Goal: Information Seeking & Learning: Learn about a topic

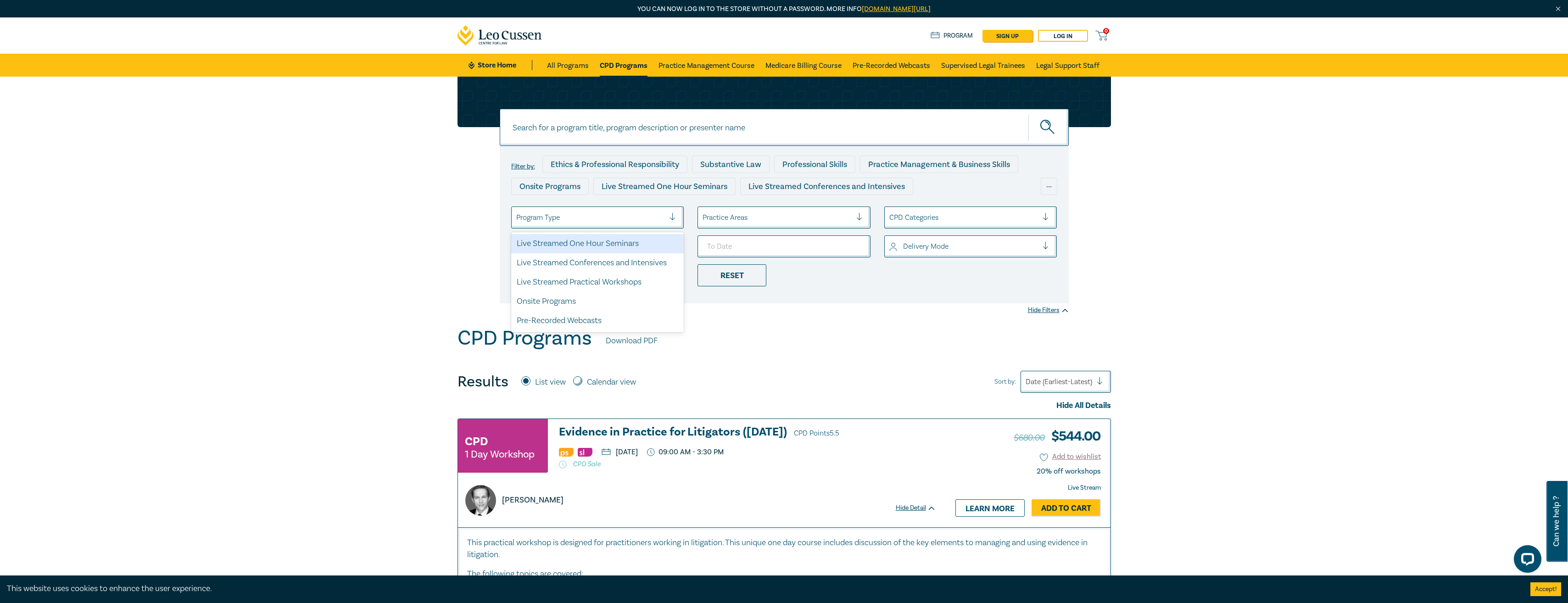
click at [633, 223] on div at bounding box center [590, 218] width 149 height 12
click at [744, 217] on div at bounding box center [777, 218] width 149 height 12
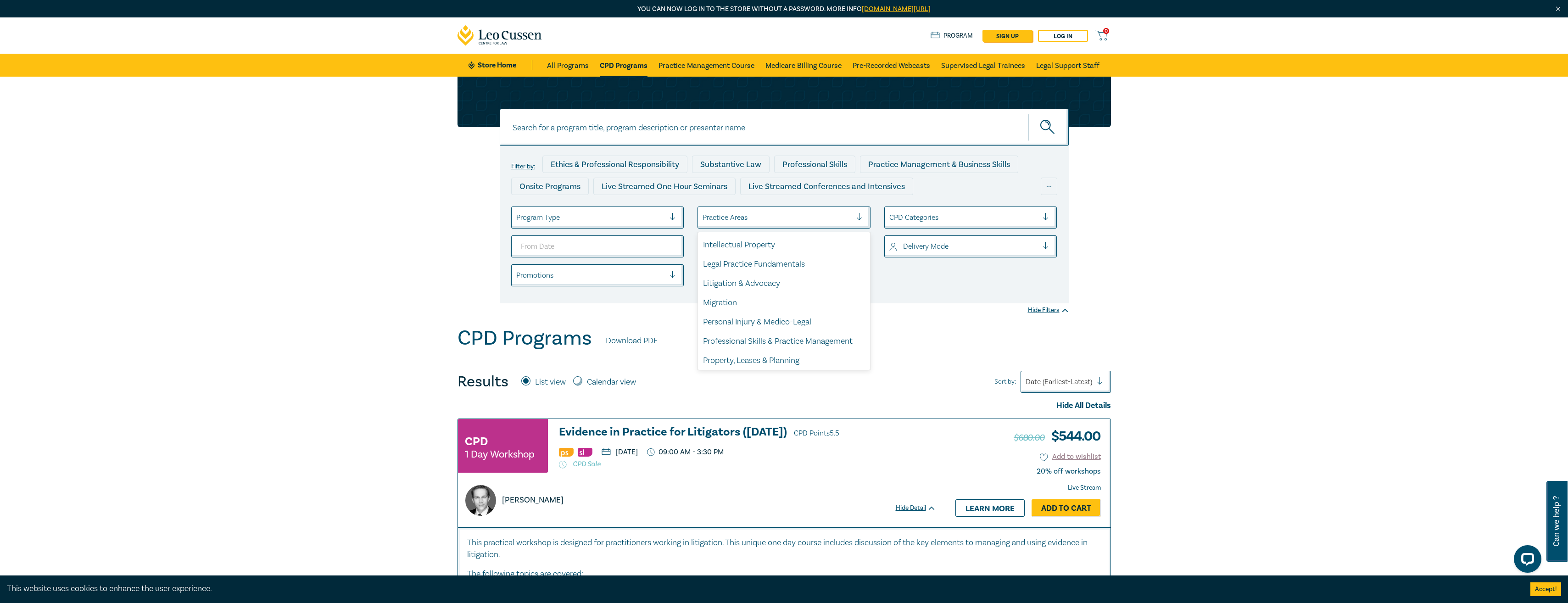
scroll to position [270, 0]
click at [787, 356] on div "Wills, Trusts & Succession Planning" at bounding box center [784, 359] width 173 height 19
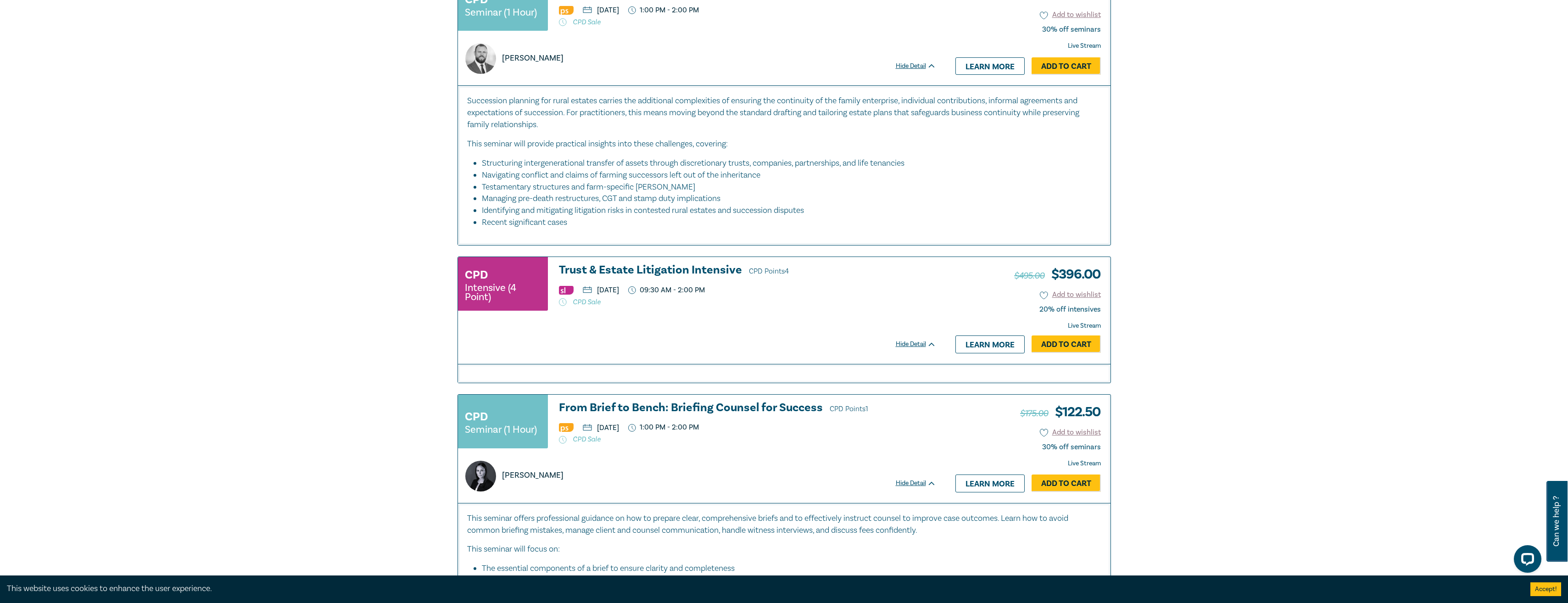
scroll to position [918, 0]
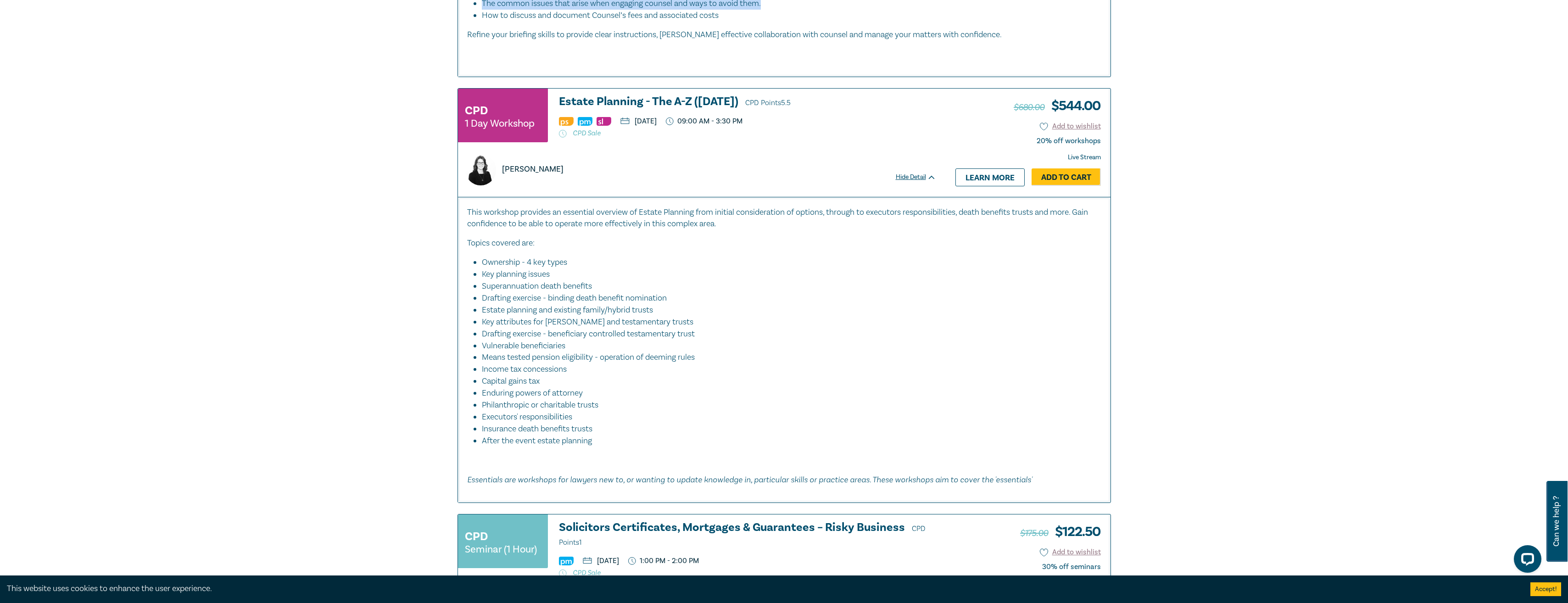
drag, startPoint x: 1330, startPoint y: 301, endPoint x: 1200, endPoint y: 228, distance: 149.1
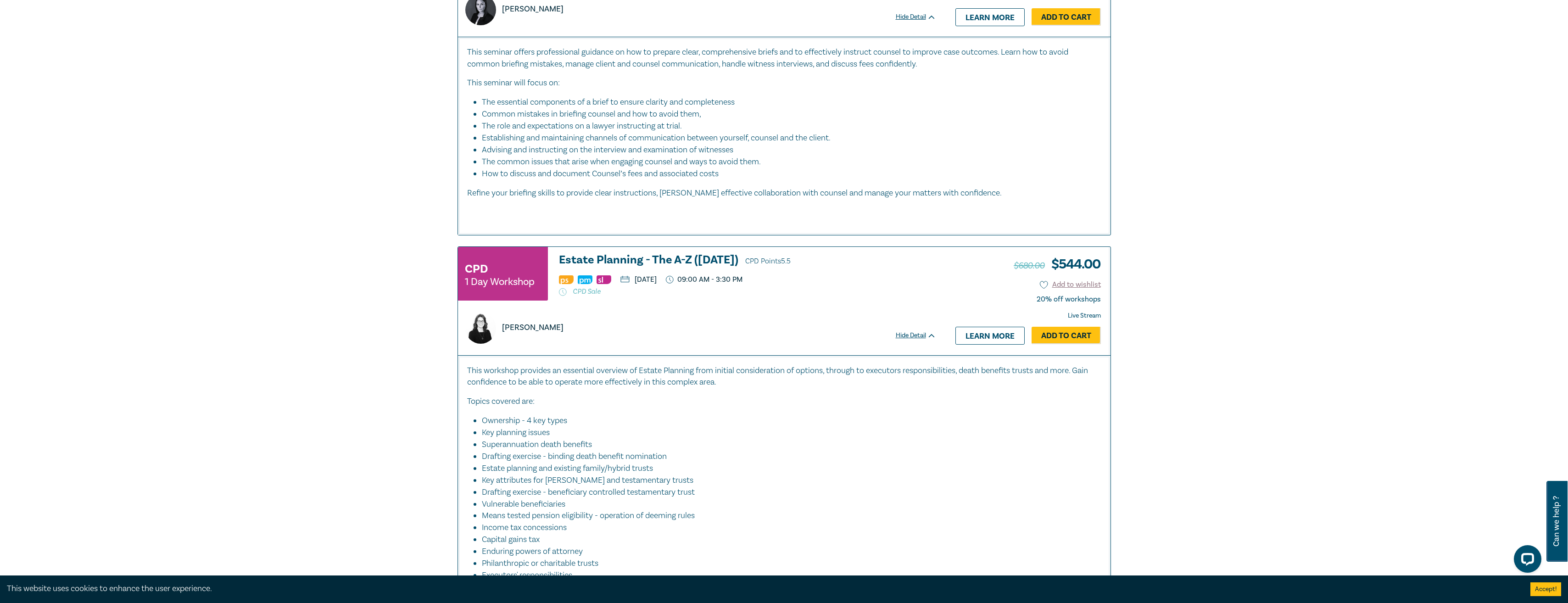
scroll to position [1382, 0]
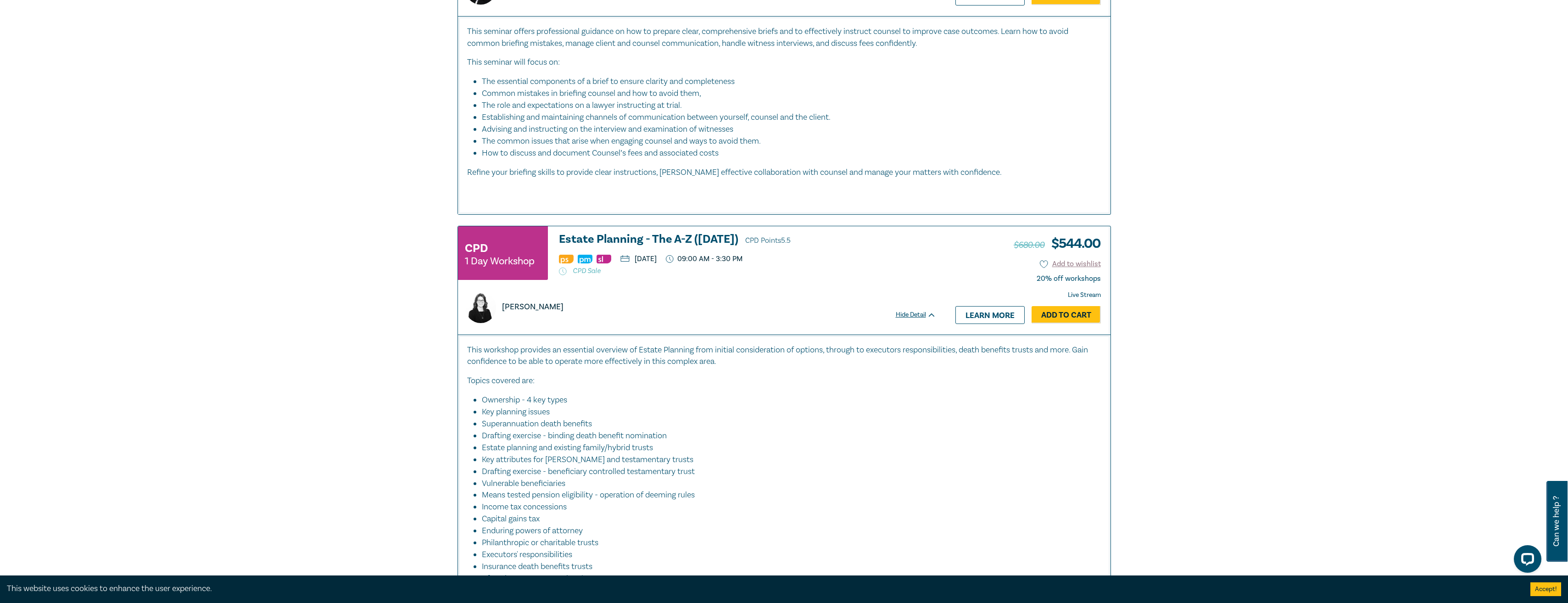
drag, startPoint x: 535, startPoint y: 432, endPoint x: 677, endPoint y: 428, distance: 142.1
click at [677, 428] on ul "Ownership - 4 key types Key planning issues Superannuation death benefits Draft…" at bounding box center [784, 489] width 634 height 190
drag, startPoint x: 677, startPoint y: 428, endPoint x: 629, endPoint y: 440, distance: 49.5
click at [630, 440] on li "Drafting exercise - binding death benefit nomination" at bounding box center [787, 436] width 611 height 12
click at [629, 437] on li "Drafting exercise - binding death benefit nomination" at bounding box center [787, 436] width 611 height 12
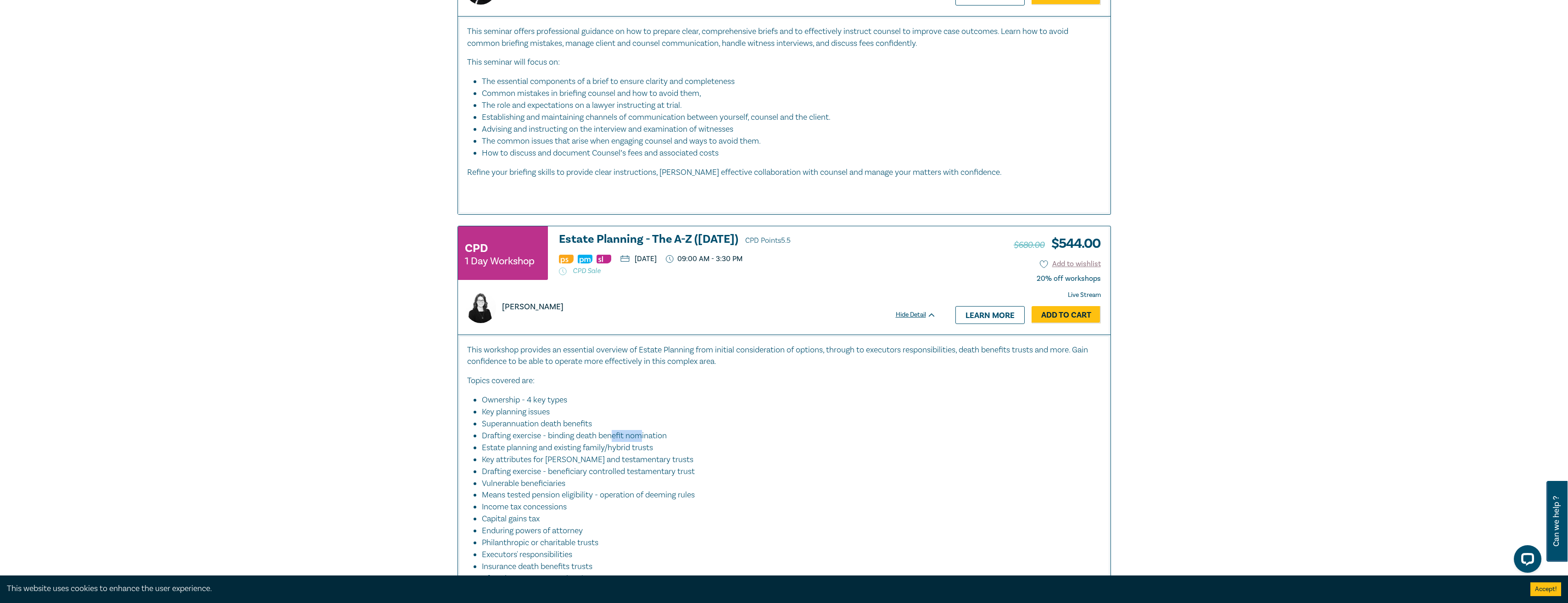
click at [629, 437] on li "Drafting exercise - binding death benefit nomination" at bounding box center [787, 436] width 611 height 12
click at [629, 437] on li "Drafting exercise - binding death benefit nomination" at bounding box center [787, 436] width 611 height 12
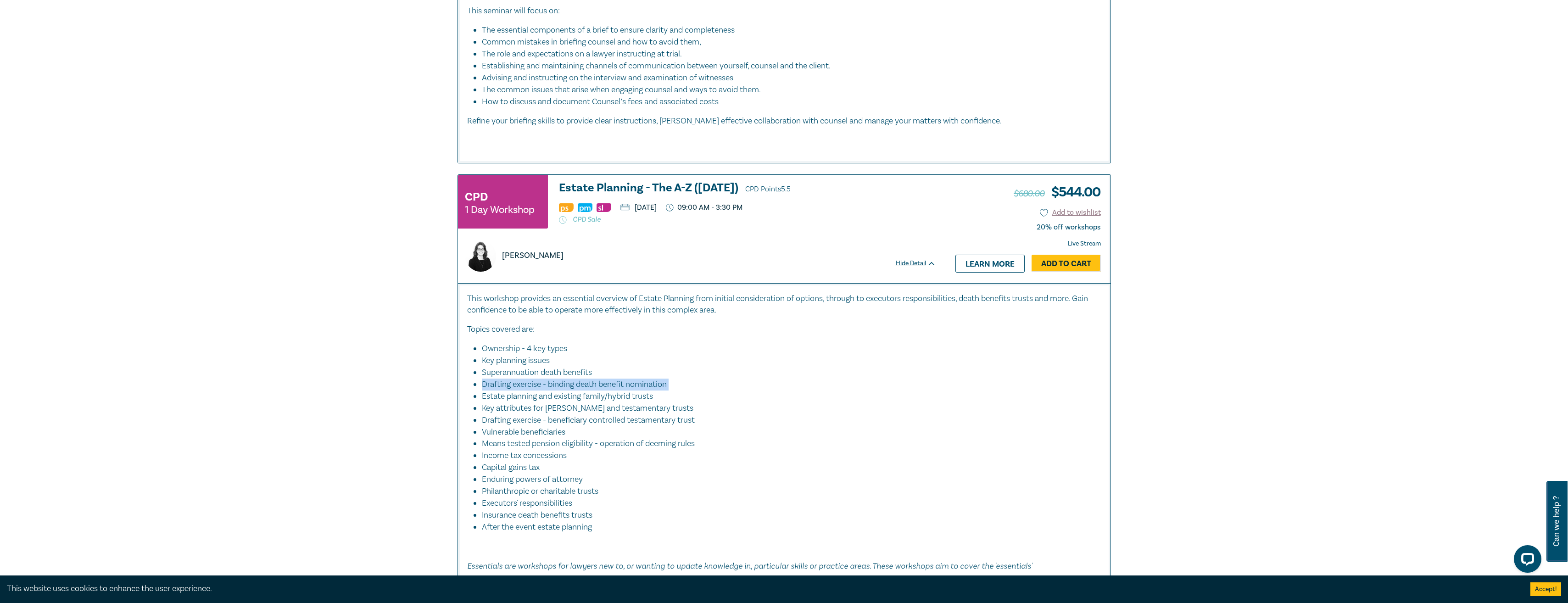
scroll to position [1474, 0]
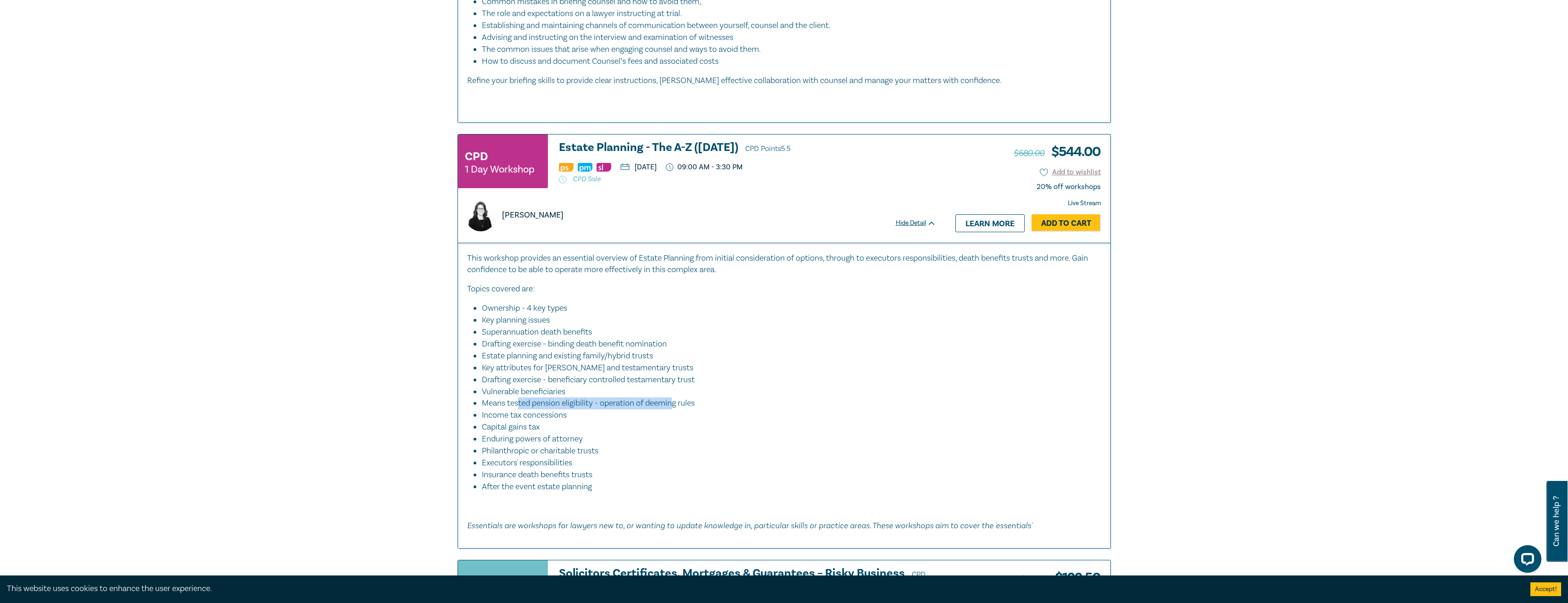
drag, startPoint x: 518, startPoint y: 402, endPoint x: 669, endPoint y: 402, distance: 151.0
click at [668, 403] on li "Means tested pension eligibility - operation of deeming rules" at bounding box center [787, 403] width 611 height 12
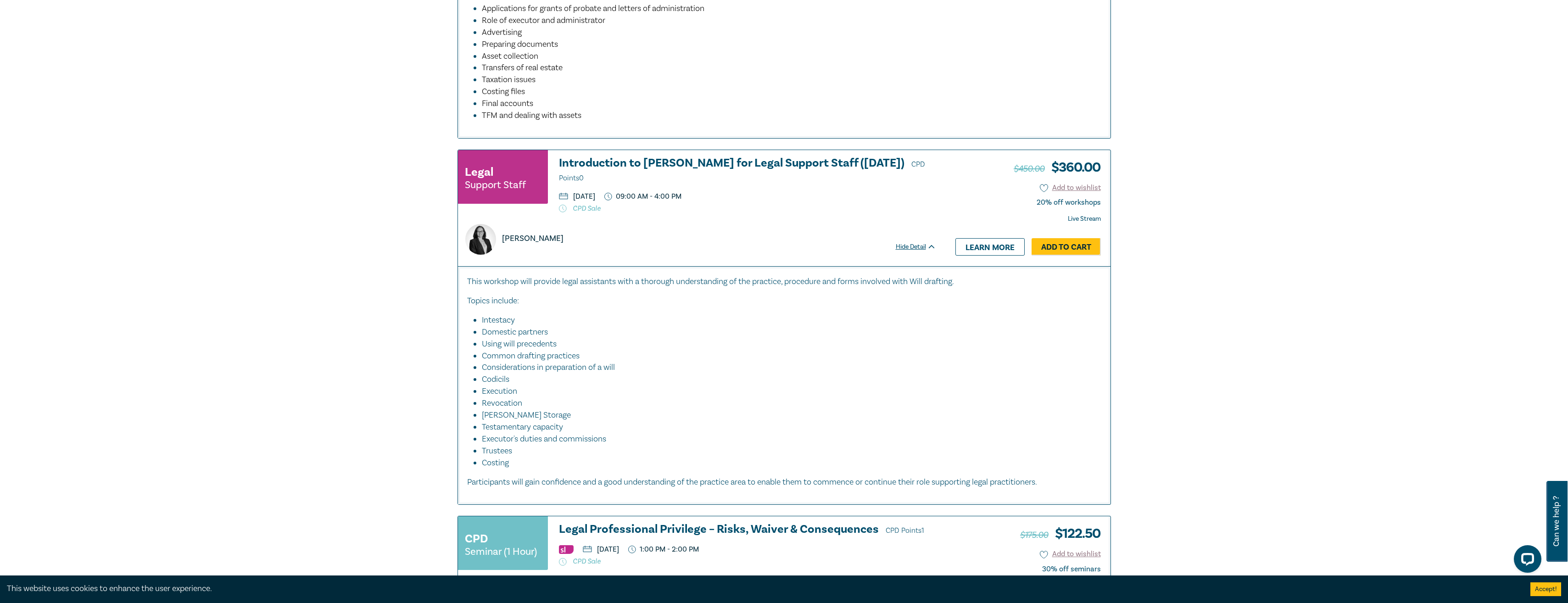
scroll to position [2759, 0]
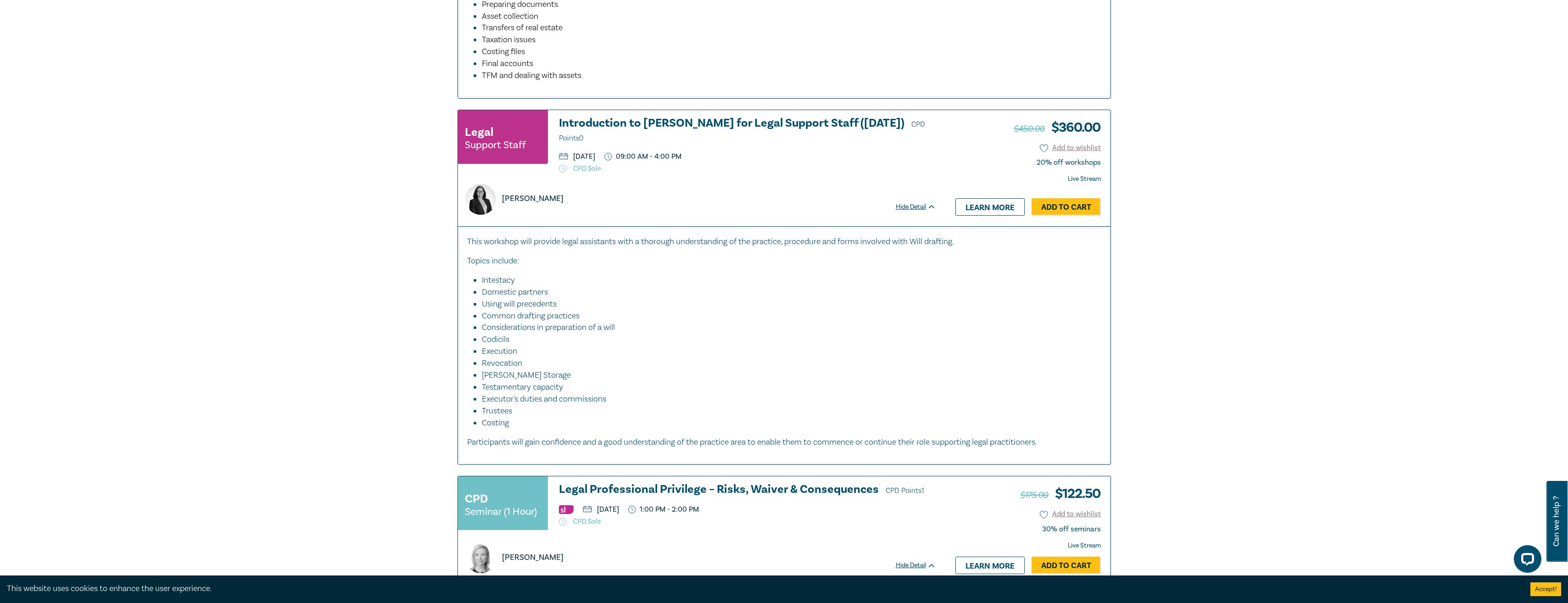
click at [667, 0] on html "You can now log in to the store without a password. More info [DOMAIN_NAME][URL…" at bounding box center [784, 102] width 1568 height 5721
click at [1003, 202] on link "Learn more" at bounding box center [990, 207] width 69 height 18
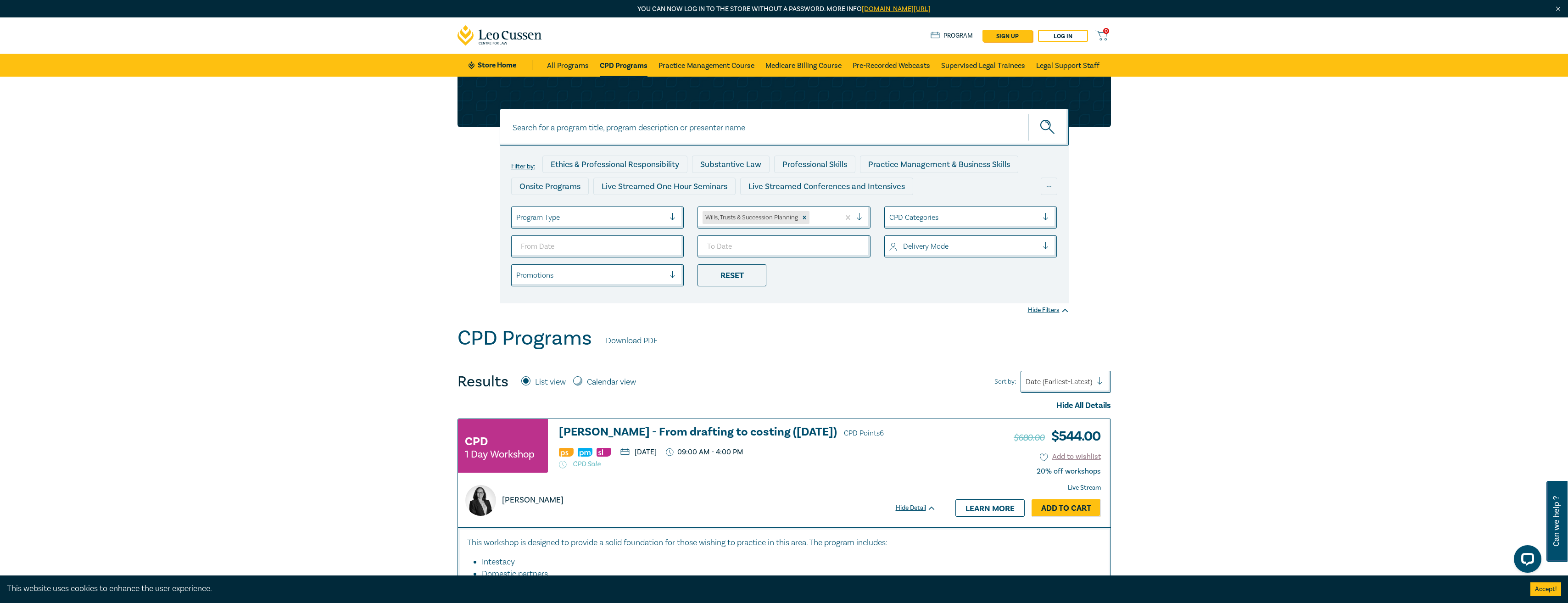
drag, startPoint x: 984, startPoint y: 315, endPoint x: 1059, endPoint y: 307, distance: 75.4
click at [985, 314] on div "Filter by: Ethics & Professional Responsibility Substantive Law Professional Sk…" at bounding box center [784, 201] width 1568 height 249
drag, startPoint x: 640, startPoint y: 285, endPoint x: 786, endPoint y: 235, distance: 154.3
click at [640, 284] on div "Promotions" at bounding box center [598, 275] width 173 height 22
drag, startPoint x: 966, startPoint y: 330, endPoint x: 965, endPoint y: 325, distance: 5.1
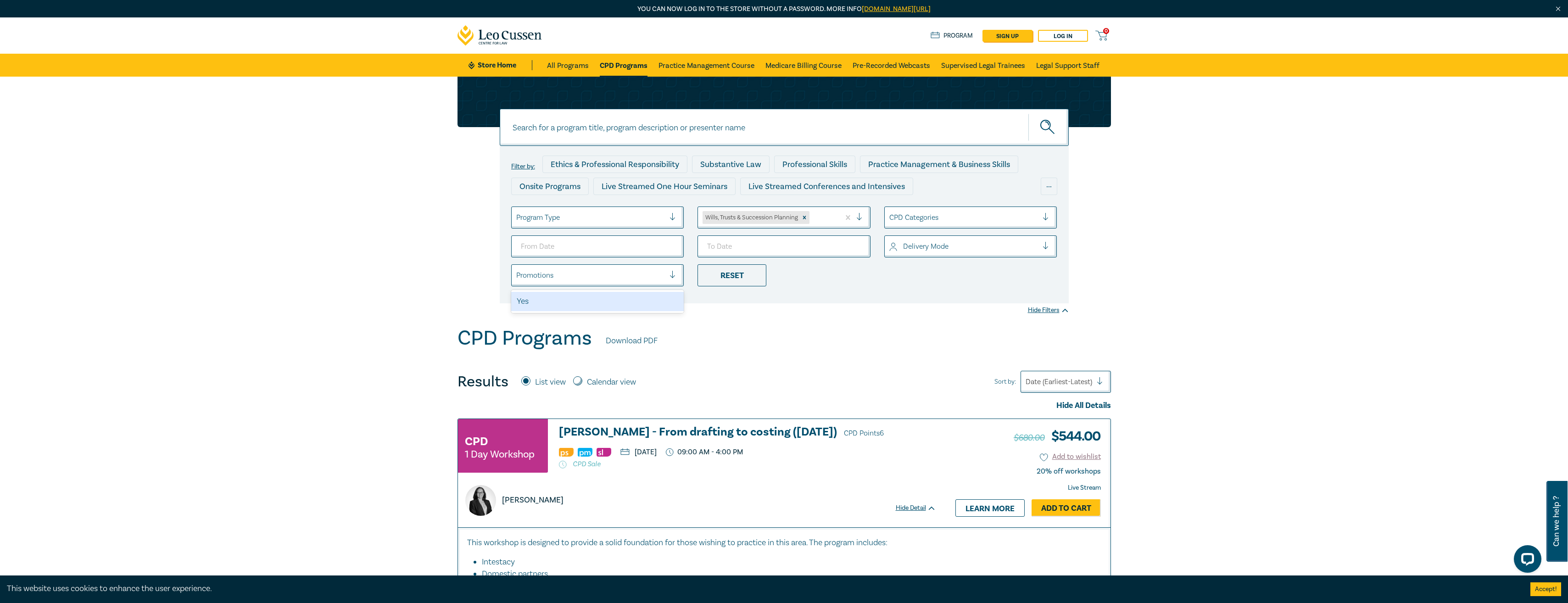
drag, startPoint x: 703, startPoint y: 363, endPoint x: 886, endPoint y: 245, distance: 217.7
drag, startPoint x: 995, startPoint y: 128, endPoint x: 976, endPoint y: 127, distance: 19.0
click at [978, 128] on input at bounding box center [784, 127] width 569 height 37
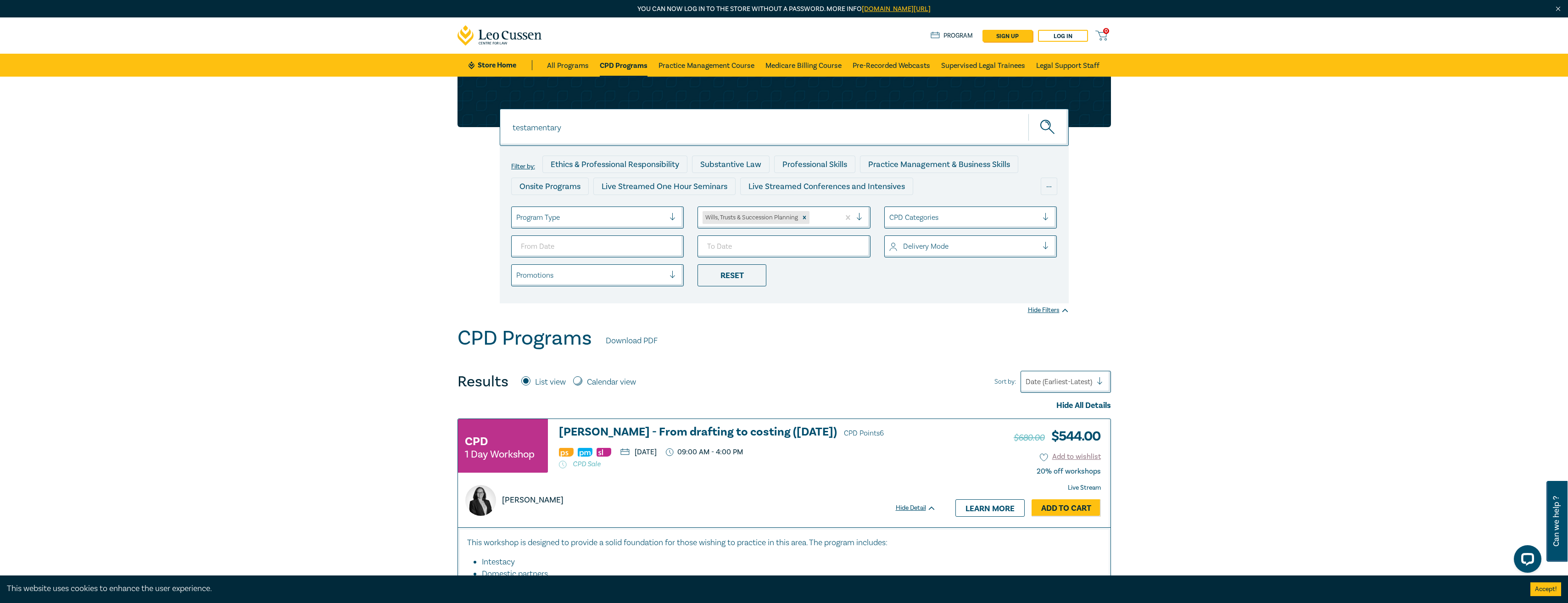
type input "testamentary"
click at [1028, 113] on button "submit" at bounding box center [1048, 127] width 40 height 28
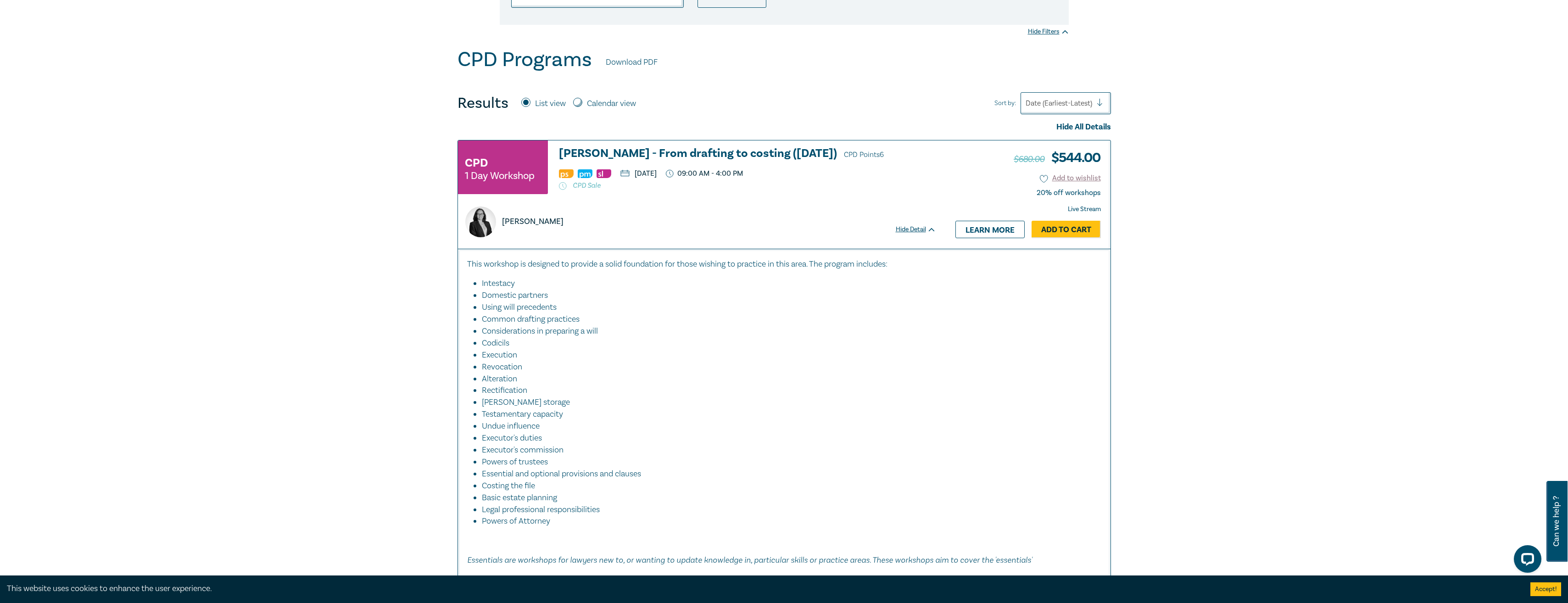
scroll to position [321, 0]
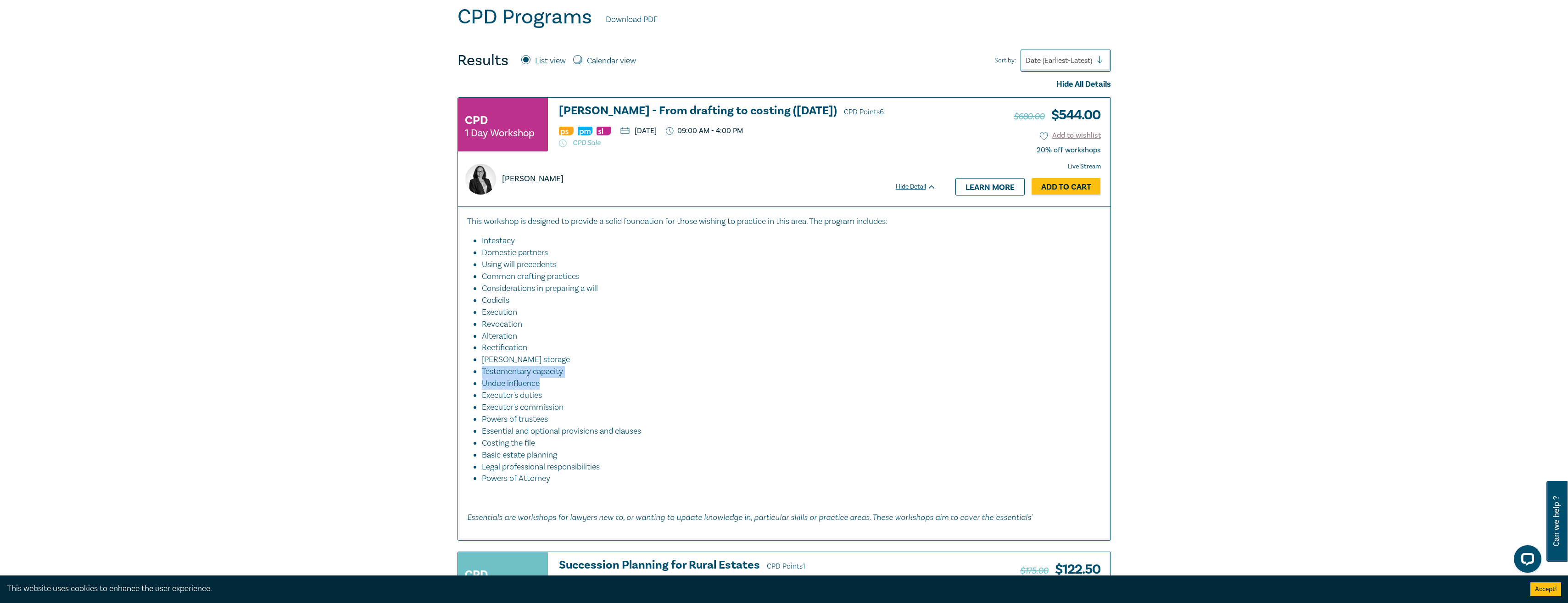
drag, startPoint x: 487, startPoint y: 372, endPoint x: 645, endPoint y: 379, distance: 158.2
click at [645, 379] on ul "Intestacy Domestic partners Using will precedents Common drafting practices Con…" at bounding box center [784, 360] width 634 height 249
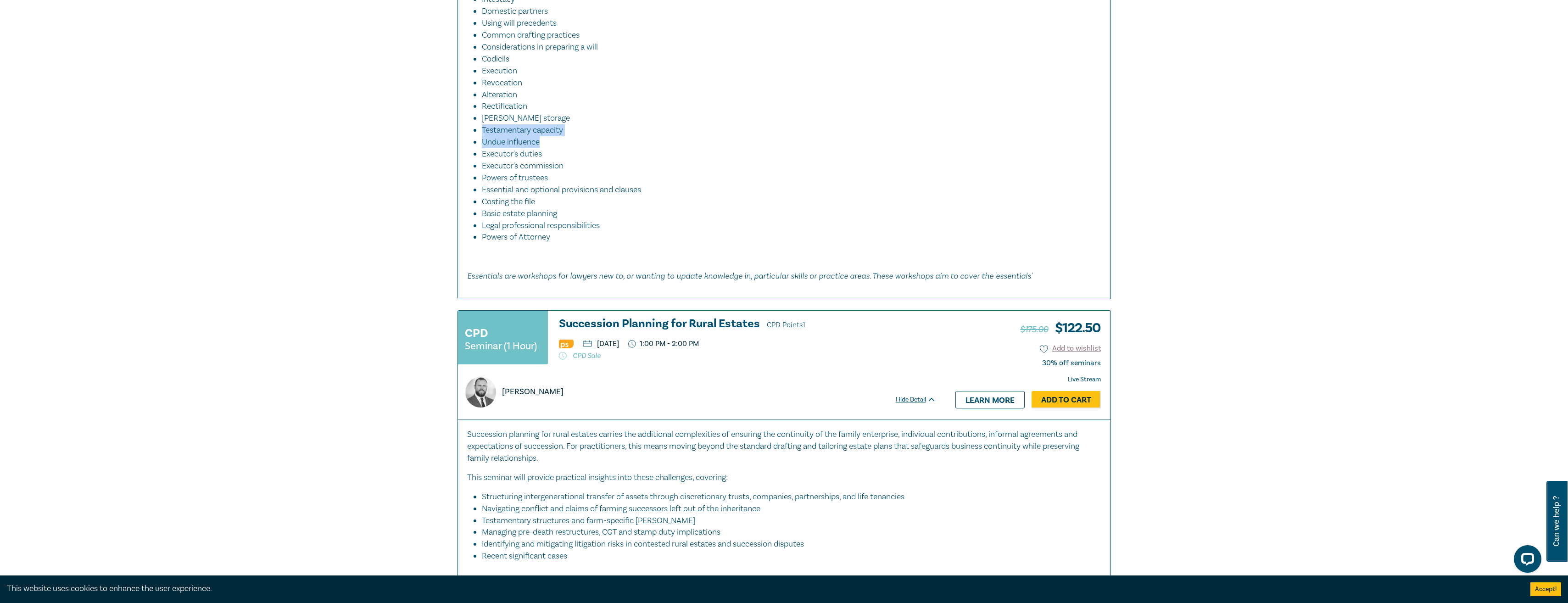
scroll to position [459, 0]
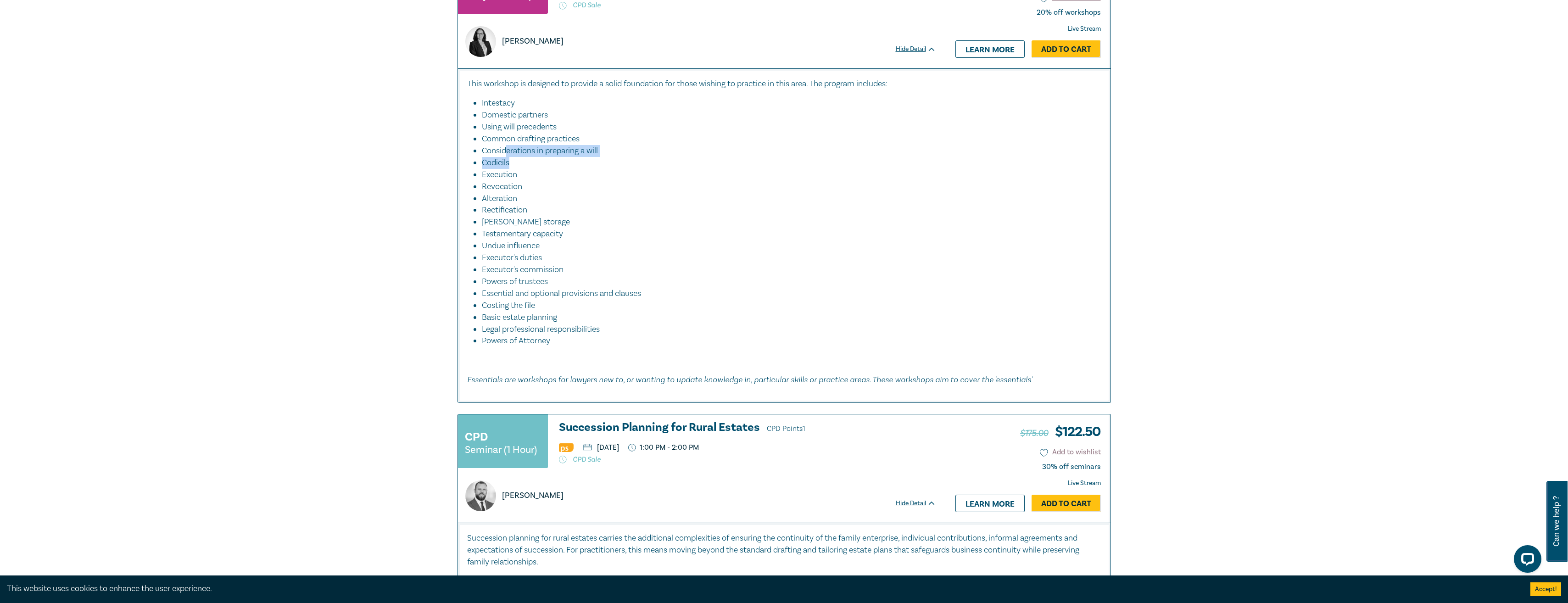
drag, startPoint x: 514, startPoint y: 157, endPoint x: 656, endPoint y: 176, distance: 143.3
click at [637, 176] on ul "Intestacy Domestic partners Using will precedents Common drafting practices Con…" at bounding box center [784, 222] width 634 height 249
click at [493, 142] on li "Common drafting practices" at bounding box center [787, 139] width 611 height 12
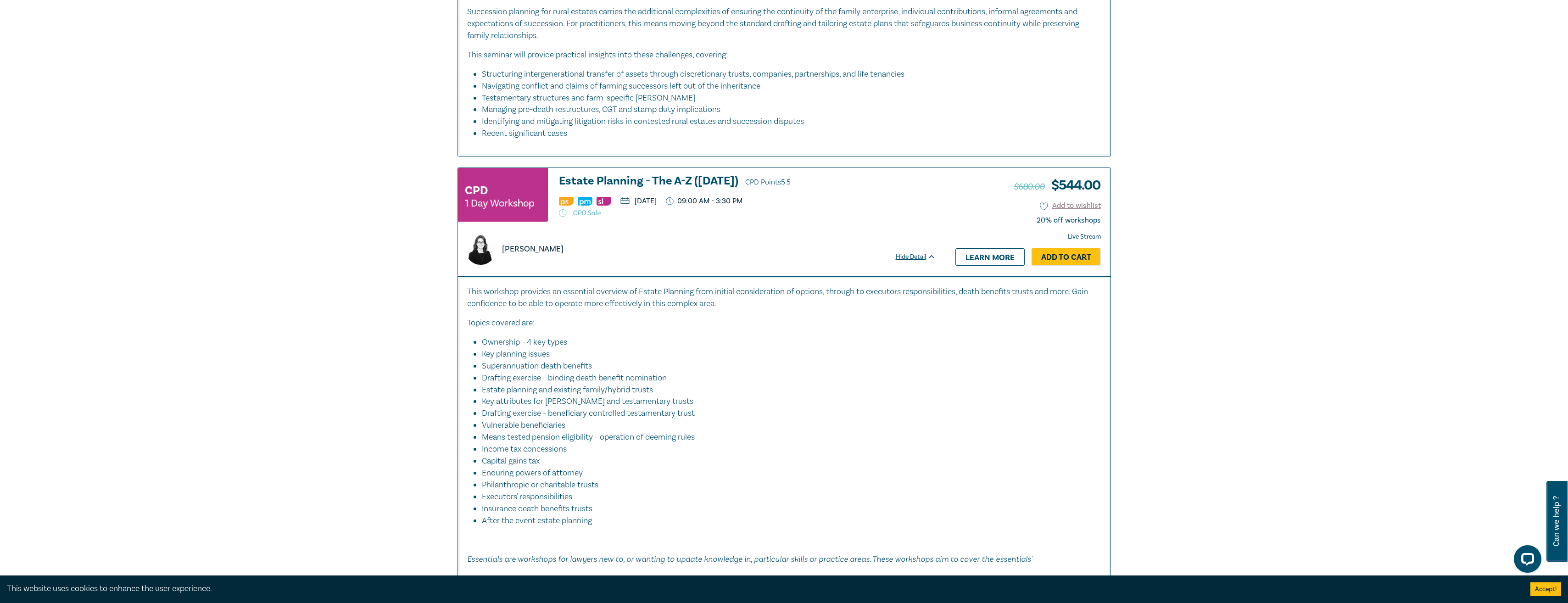
scroll to position [1055, 0]
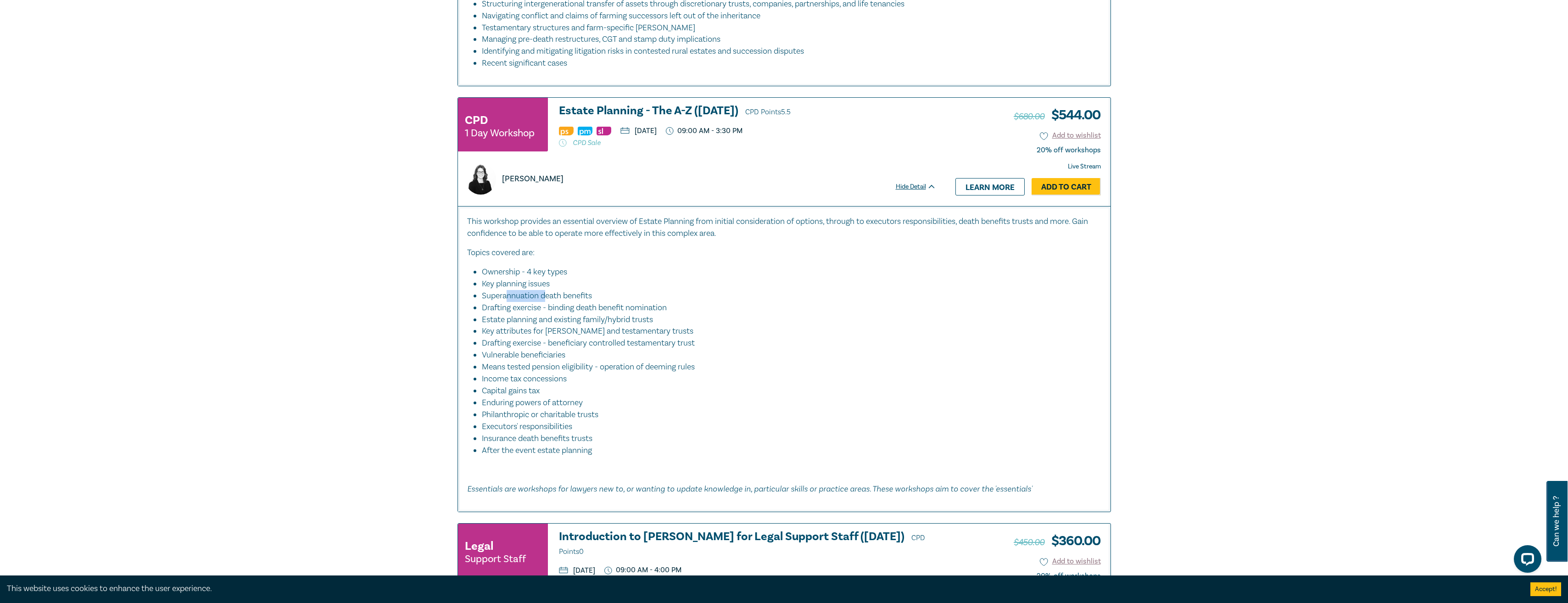
drag, startPoint x: 502, startPoint y: 296, endPoint x: 544, endPoint y: 295, distance: 42.0
click at [543, 295] on li "Superannuation death benefits" at bounding box center [787, 296] width 611 height 12
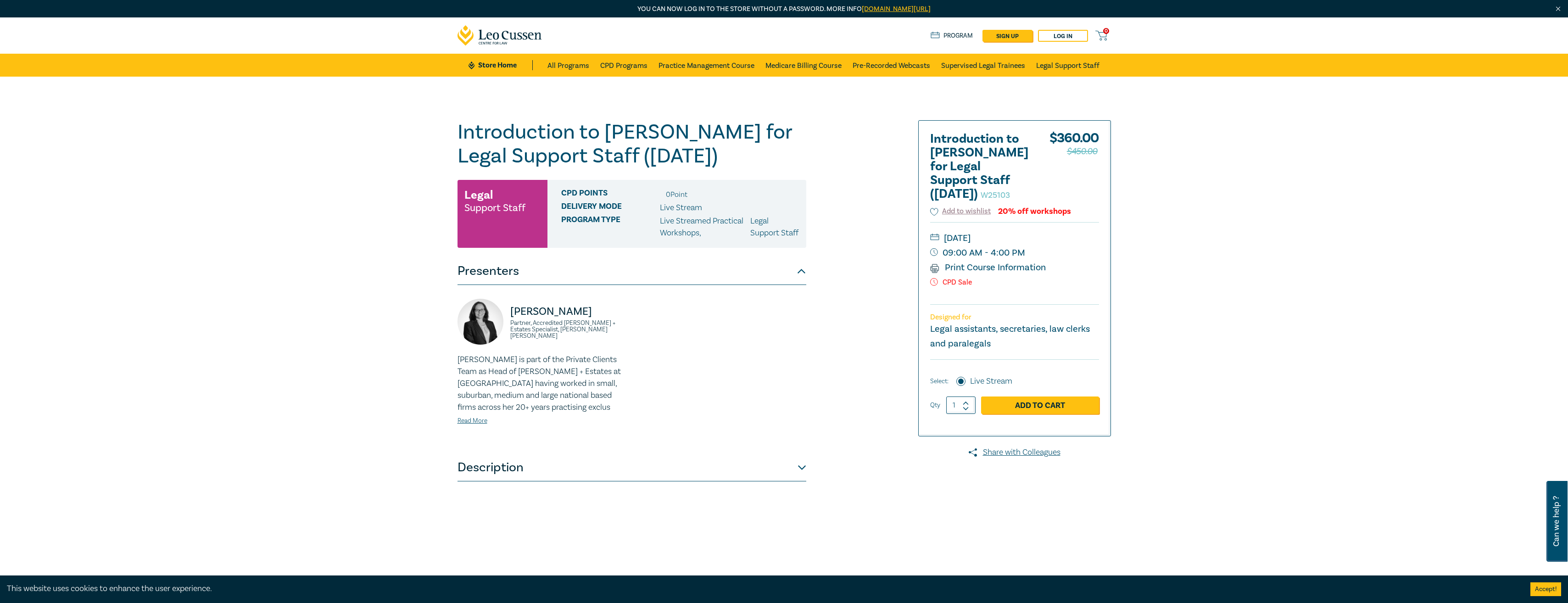
drag, startPoint x: 337, startPoint y: 252, endPoint x: 359, endPoint y: 210, distance: 47.4
click at [337, 244] on div "Introduction to Wills for Legal Support Staff (Dec 2025) W25103 Legal Support S…" at bounding box center [784, 349] width 1568 height 546
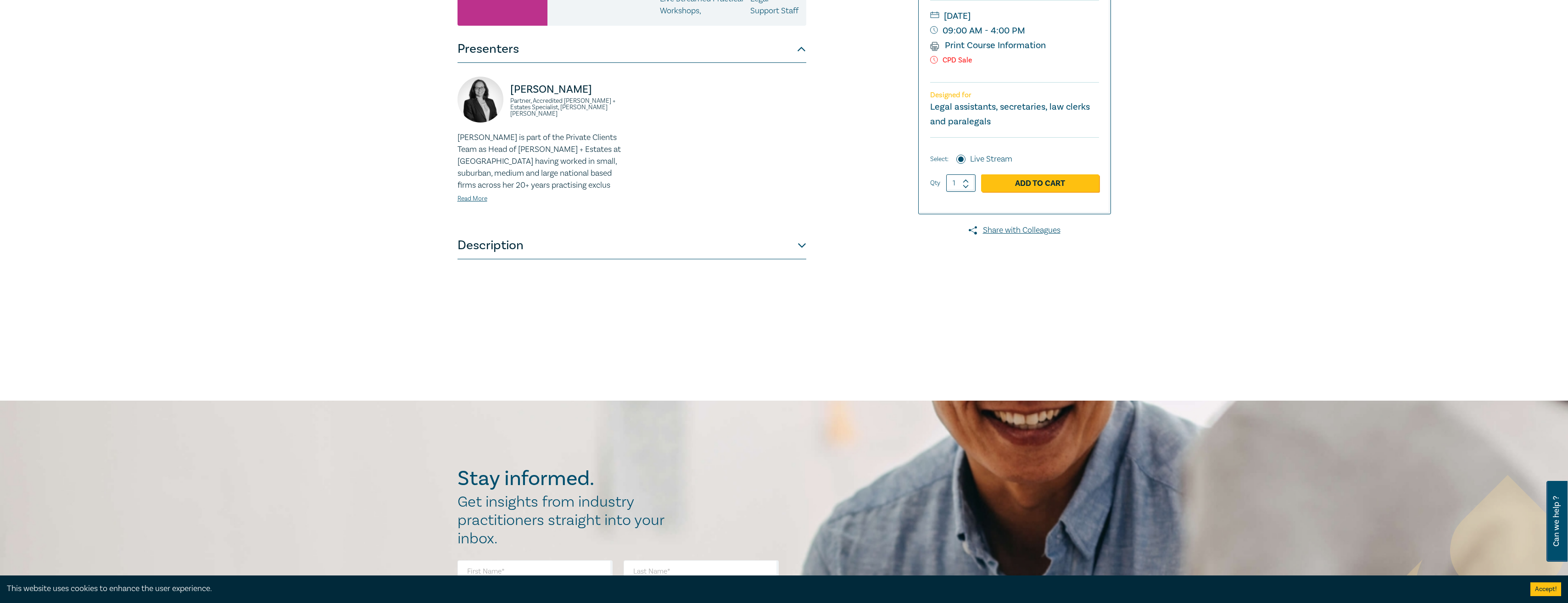
scroll to position [229, 0]
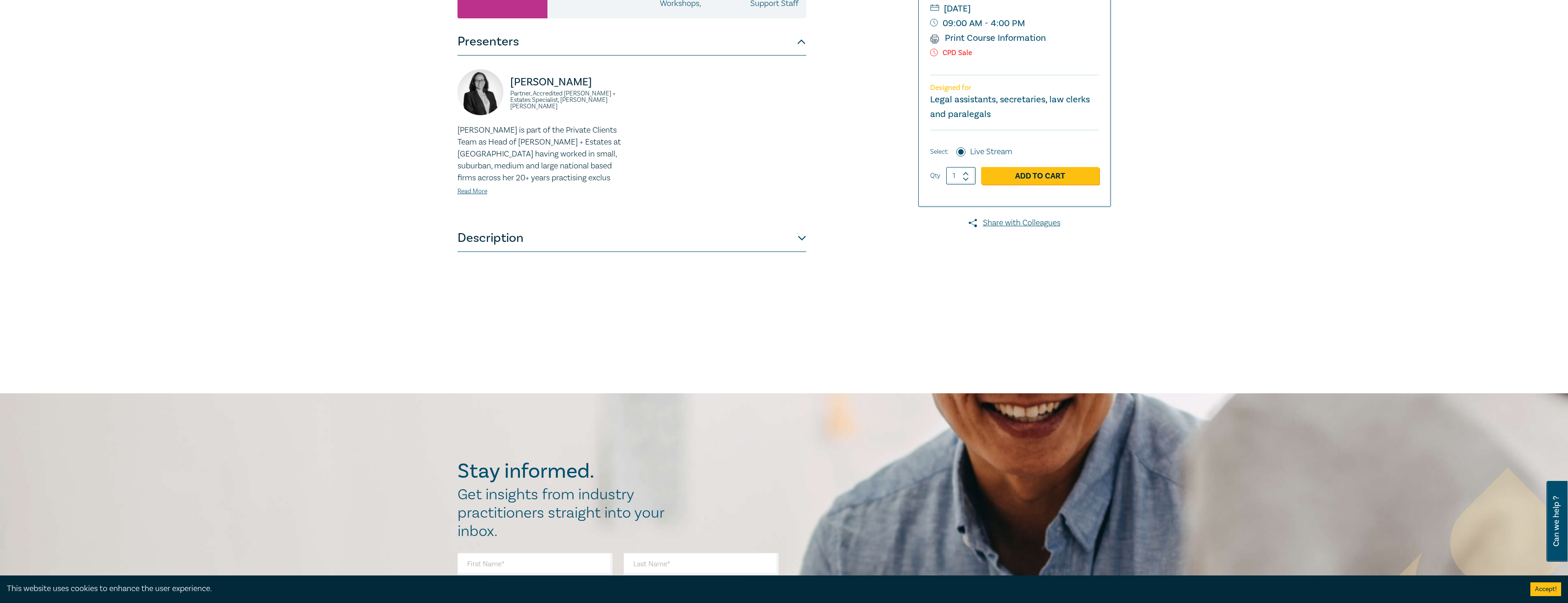
click at [499, 252] on button "Description" at bounding box center [632, 238] width 349 height 27
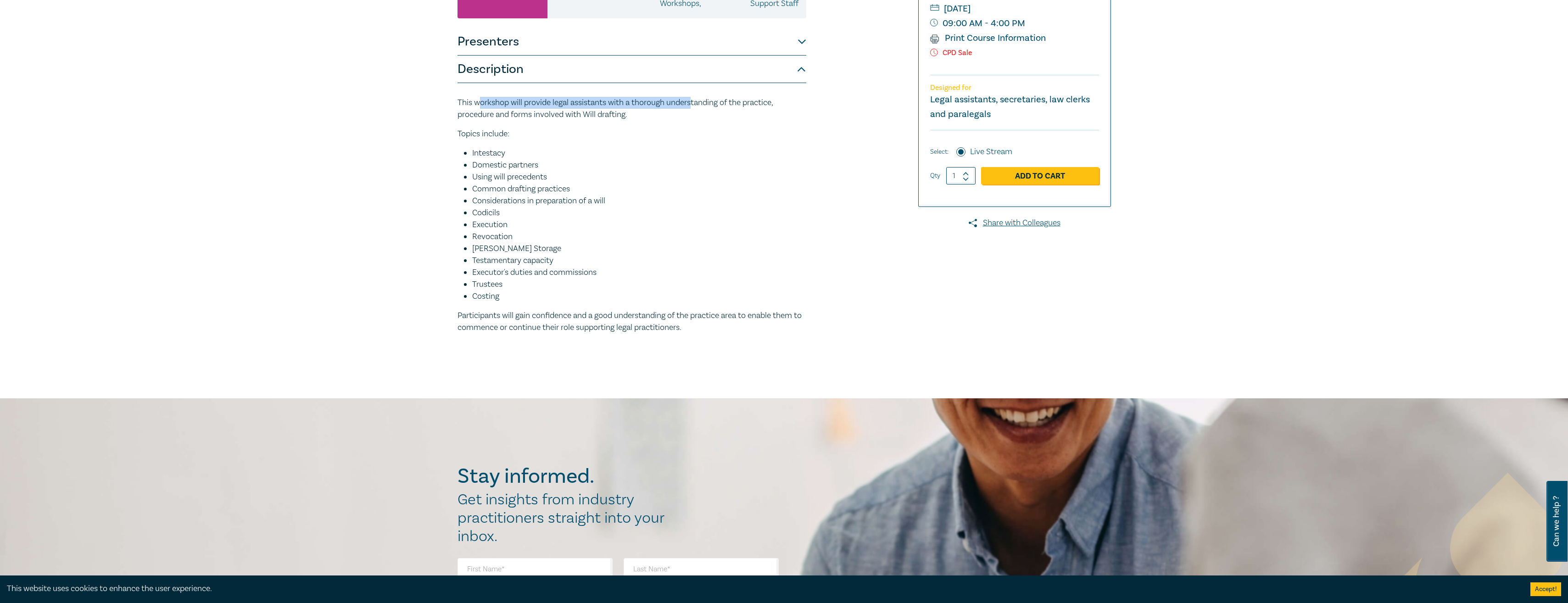
drag, startPoint x: 577, startPoint y: 113, endPoint x: 693, endPoint y: 119, distance: 116.2
click at [693, 119] on p "This workshop will provide legal assistants with a thorough understanding of th…" at bounding box center [632, 108] width 349 height 24
drag, startPoint x: 693, startPoint y: 119, endPoint x: 676, endPoint y: 120, distance: 17.0
click at [679, 120] on p "This workshop will provide legal assistants with a thorough understanding of th…" at bounding box center [632, 108] width 349 height 24
